Goal: Find specific page/section: Find specific page/section

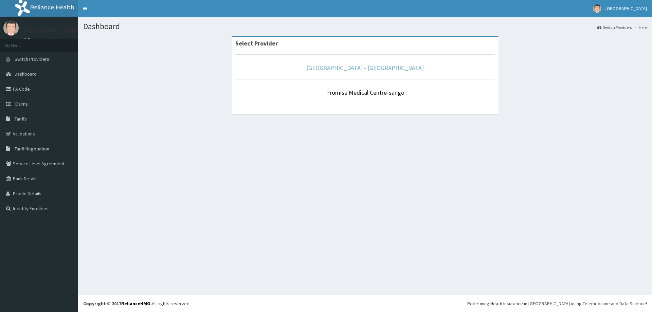
click at [359, 65] on link "[GEOGRAPHIC_DATA] - [GEOGRAPHIC_DATA]" at bounding box center [364, 68] width 117 height 8
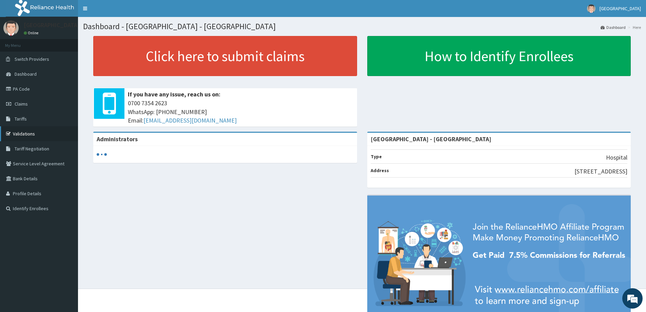
click at [29, 134] on link "Validations" at bounding box center [39, 133] width 78 height 15
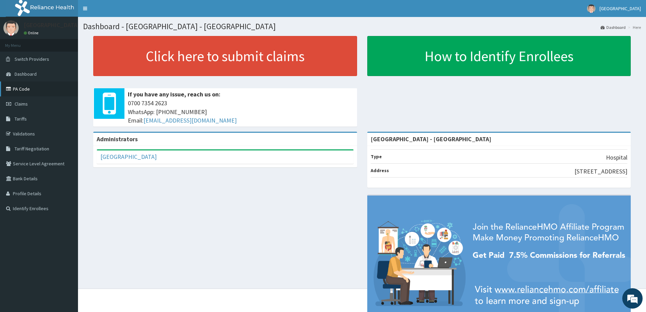
click at [32, 91] on link "PA Code" at bounding box center [39, 88] width 78 height 15
